Goal: Task Accomplishment & Management: Use online tool/utility

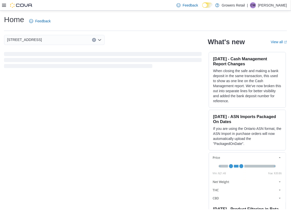
click at [5, 4] on icon at bounding box center [4, 5] width 4 height 3
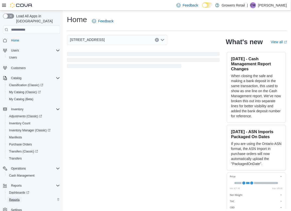
click at [19, 198] on span "Reports" at bounding box center [14, 200] width 11 height 4
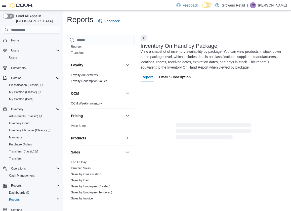
scroll to position [265, 0]
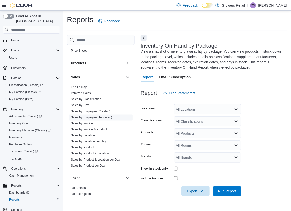
click at [111, 116] on link "Sales by Employee (Tendered)" at bounding box center [91, 118] width 41 height 4
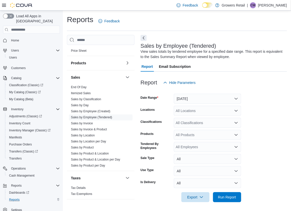
scroll to position [1, 0]
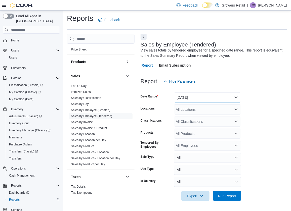
click at [195, 97] on button "Yesterday" at bounding box center [207, 98] width 67 height 10
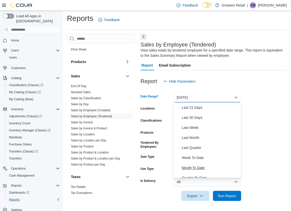
scroll to position [75, 0]
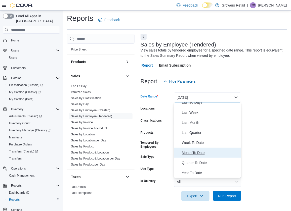
click at [207, 152] on span "Month To Date" at bounding box center [210, 153] width 57 height 6
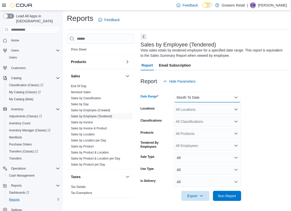
click at [216, 97] on button "Month To Date" at bounding box center [207, 98] width 67 height 10
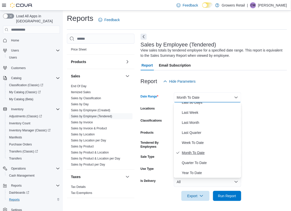
click at [212, 151] on span "Month To Date" at bounding box center [210, 153] width 57 height 6
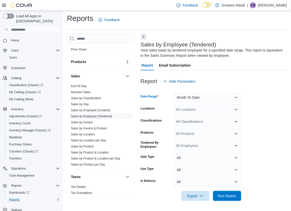
click at [213, 109] on div "All Locations" at bounding box center [207, 110] width 67 height 10
type input "***"
click at [235, 118] on div "970 The Queensway" at bounding box center [207, 118] width 61 height 5
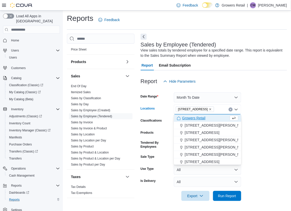
click at [236, 109] on icon "Close list of options" at bounding box center [236, 110] width 4 height 4
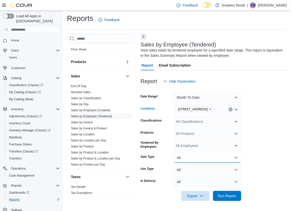
click at [212, 159] on button "All" at bounding box center [207, 158] width 67 height 10
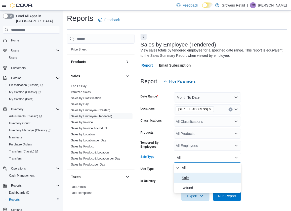
click at [210, 175] on span "Sale" at bounding box center [210, 178] width 57 height 6
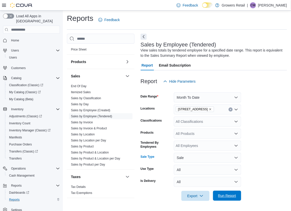
click at [226, 195] on span "Run Report" at bounding box center [227, 195] width 18 height 5
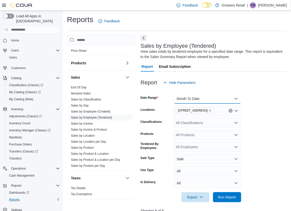
click at [235, 97] on button "Month To Date" at bounding box center [207, 99] width 67 height 10
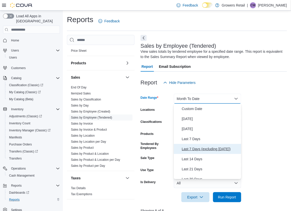
click at [223, 149] on span "Last 7 Days (excluding today)" at bounding box center [210, 149] width 57 height 6
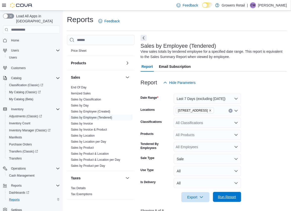
click at [231, 201] on span "Run Report" at bounding box center [227, 197] width 22 height 10
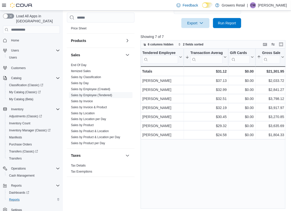
scroll to position [176, 0]
